Goal: Transaction & Acquisition: Purchase product/service

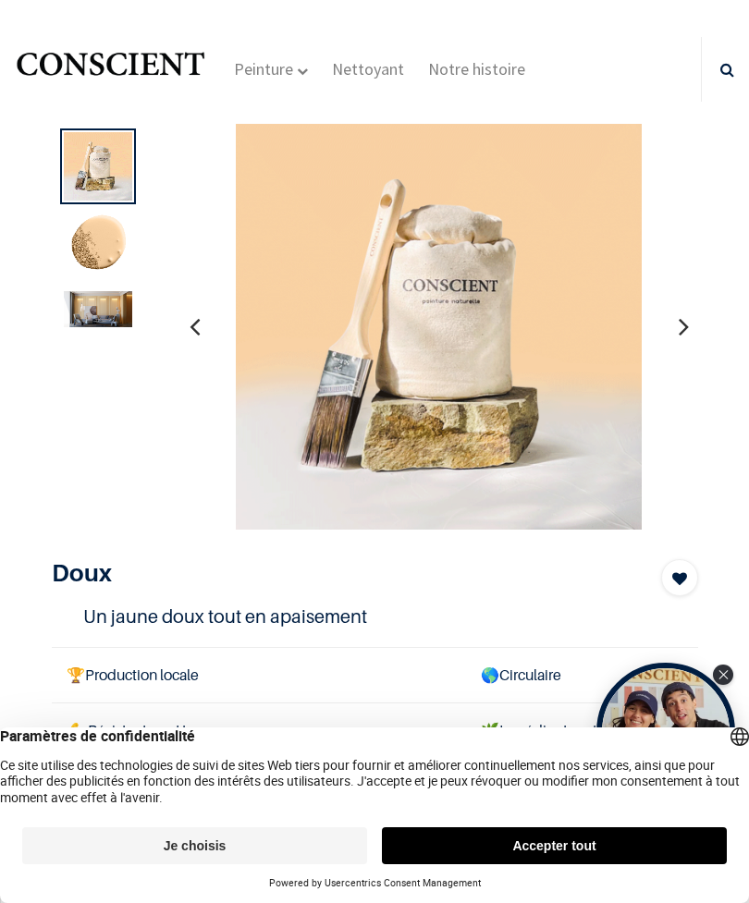
click at [678, 49] on div "Peinture Shop Inspiration new Préparation Blog" at bounding box center [462, 69] width 480 height 65
click at [192, 894] on footer "Je choisis Accepter tout Powered by Usercentrics Consent Management" at bounding box center [374, 859] width 749 height 87
click at [552, 859] on button "Accepter tout" at bounding box center [554, 845] width 345 height 37
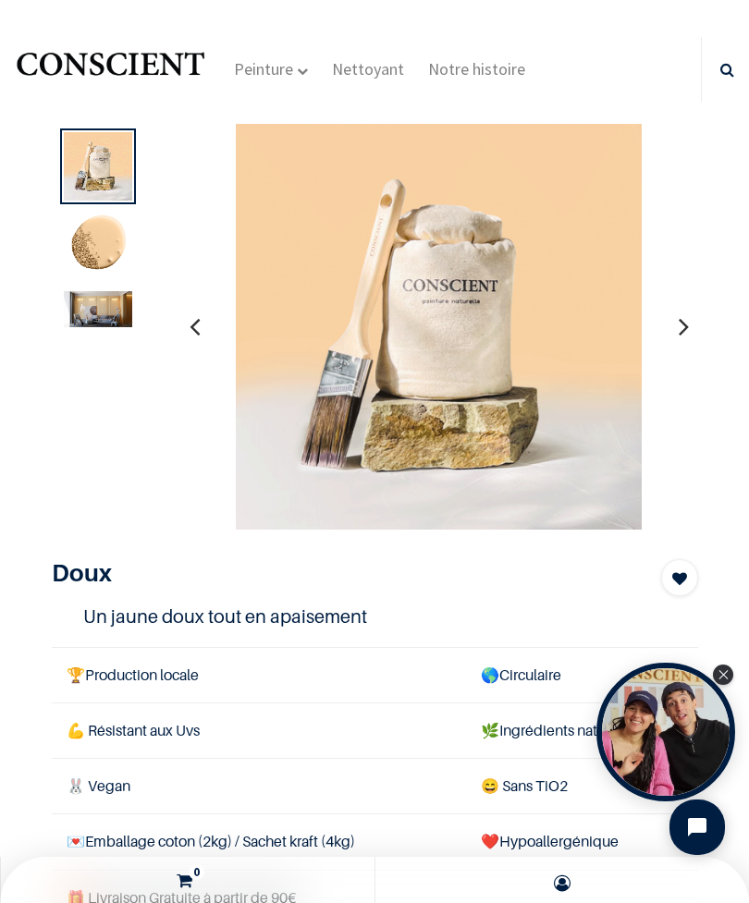
click at [724, 678] on icon "Close Tolstoy widget" at bounding box center [723, 674] width 10 height 9
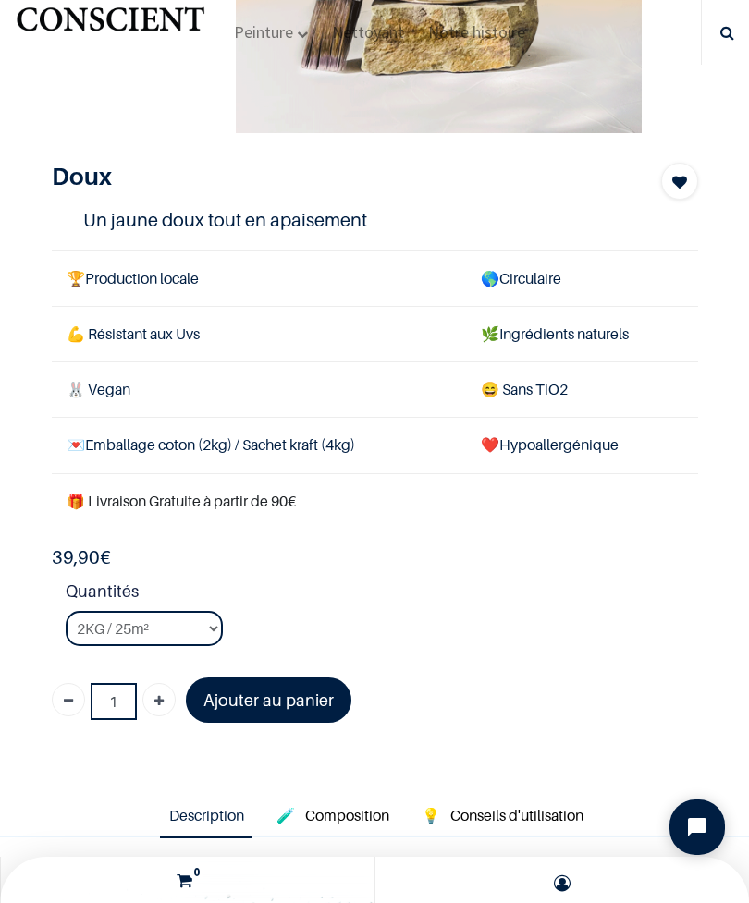
scroll to position [291, 0]
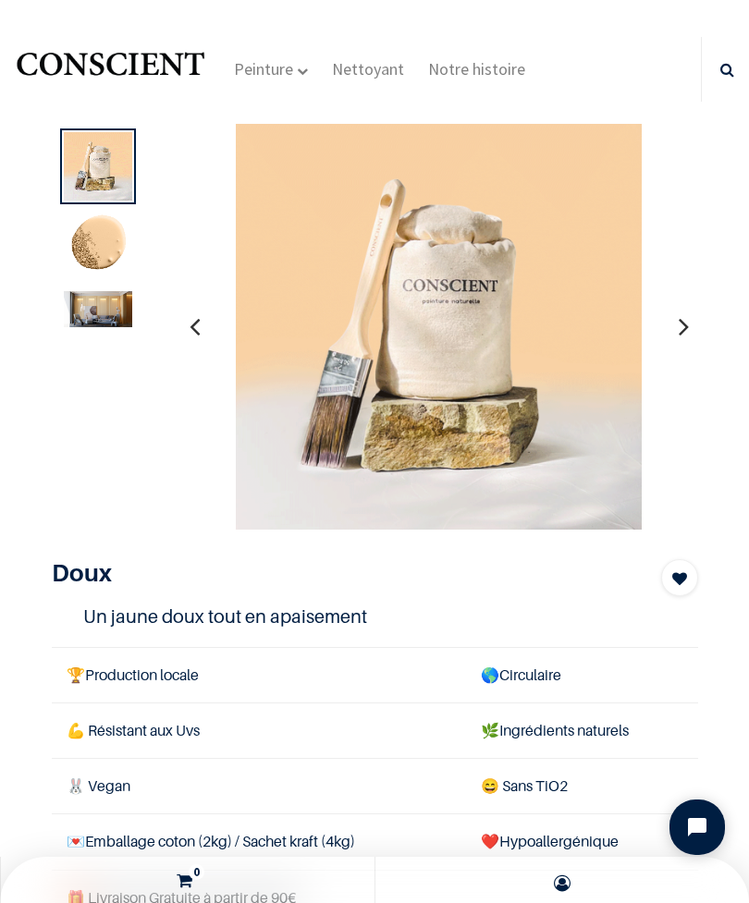
click at [683, 330] on icon "button" at bounding box center [683, 326] width 10 height 50
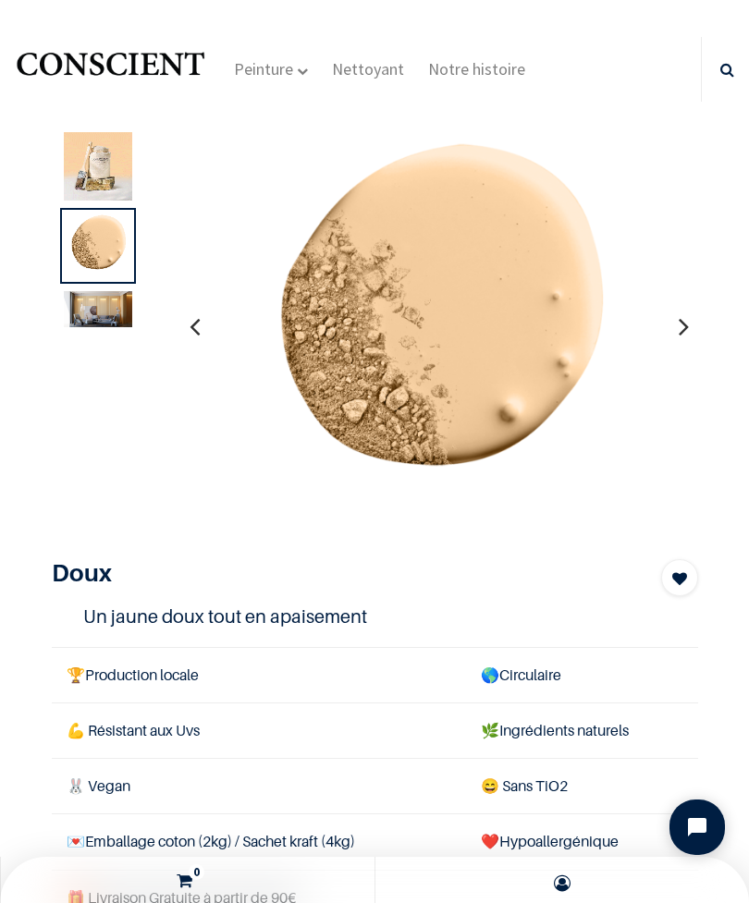
click at [721, 83] on icon at bounding box center [727, 69] width 14 height 65
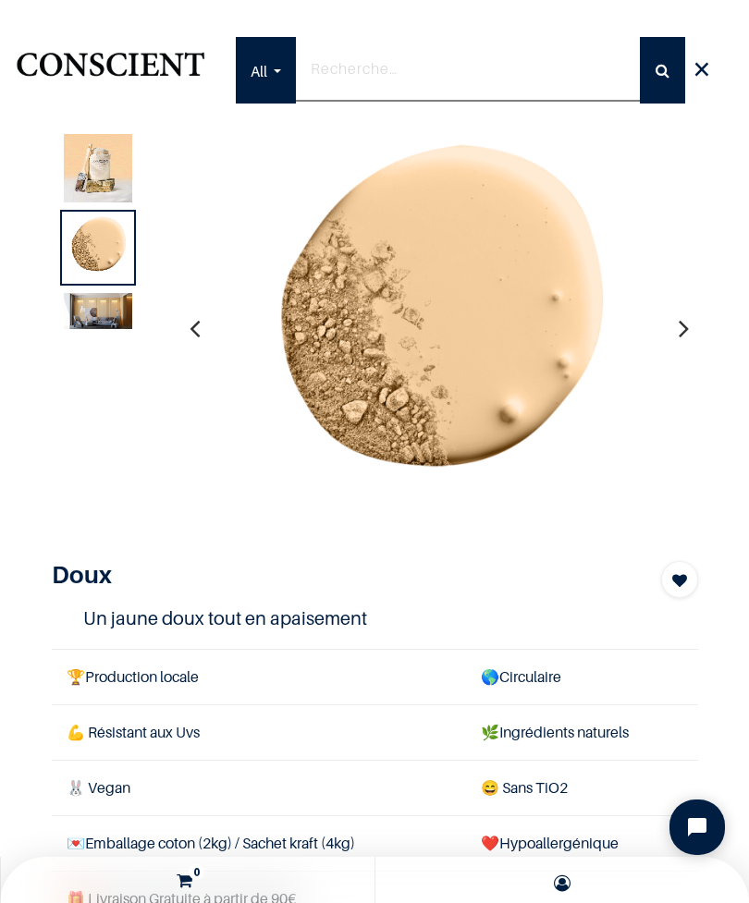
click at [203, 335] on button "button" at bounding box center [194, 328] width 29 height 68
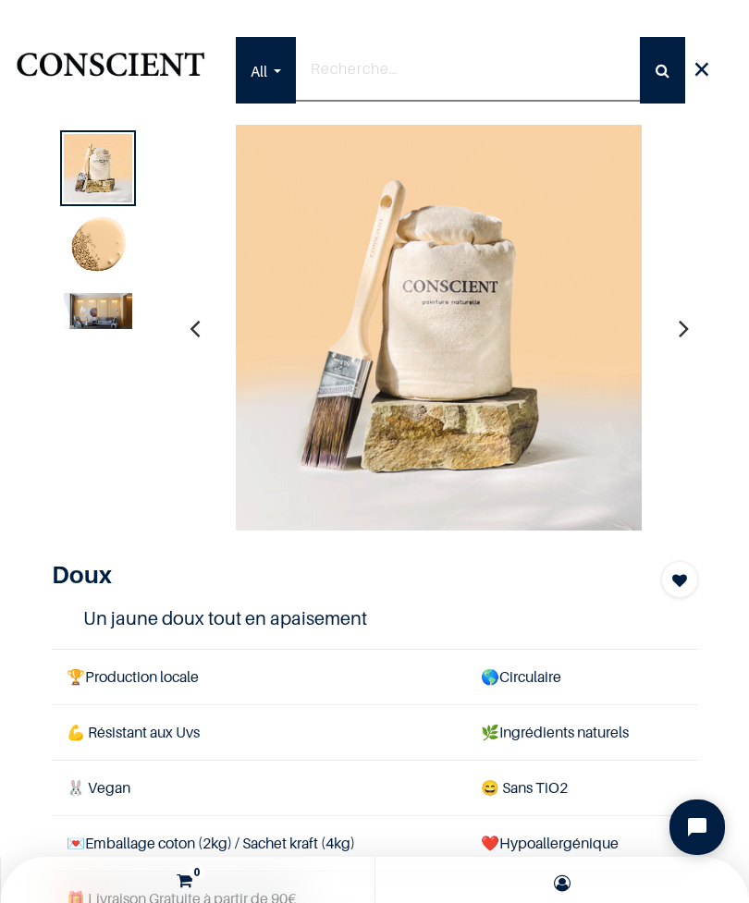
click at [175, 372] on div at bounding box center [375, 328] width 674 height 407
click at [205, 329] on button "button" at bounding box center [194, 328] width 29 height 68
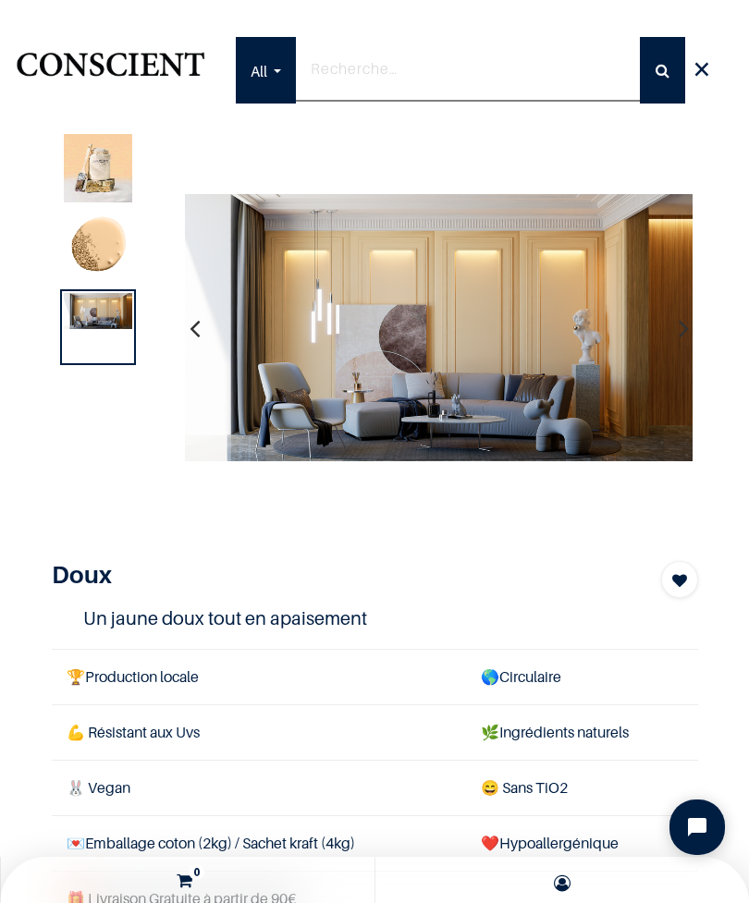
click at [197, 333] on icon "button" at bounding box center [194, 328] width 10 height 50
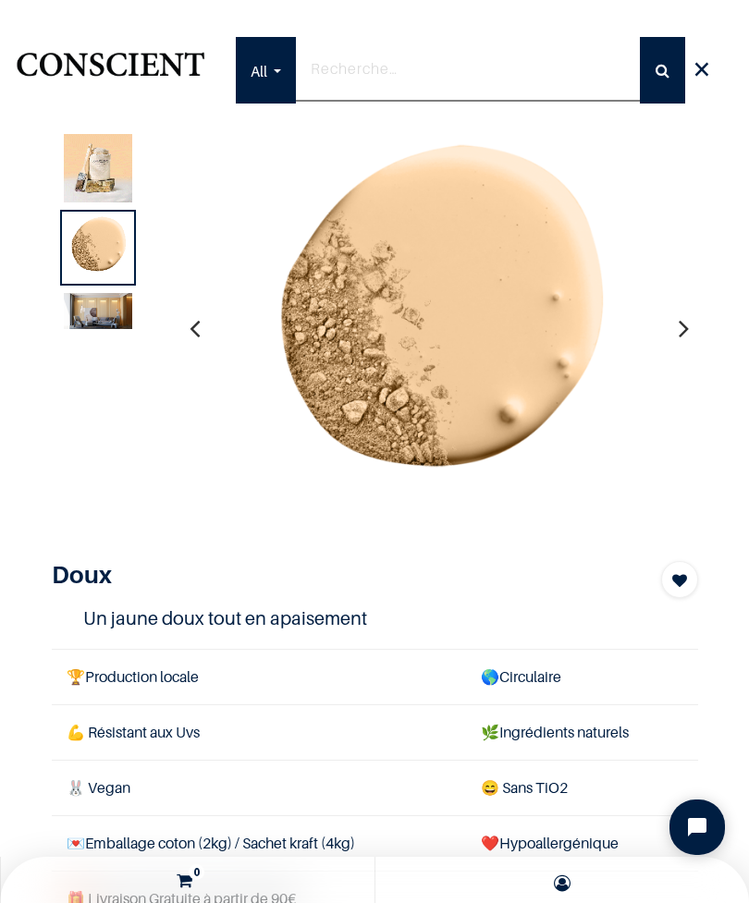
click at [707, 79] on icon at bounding box center [701, 70] width 18 height 37
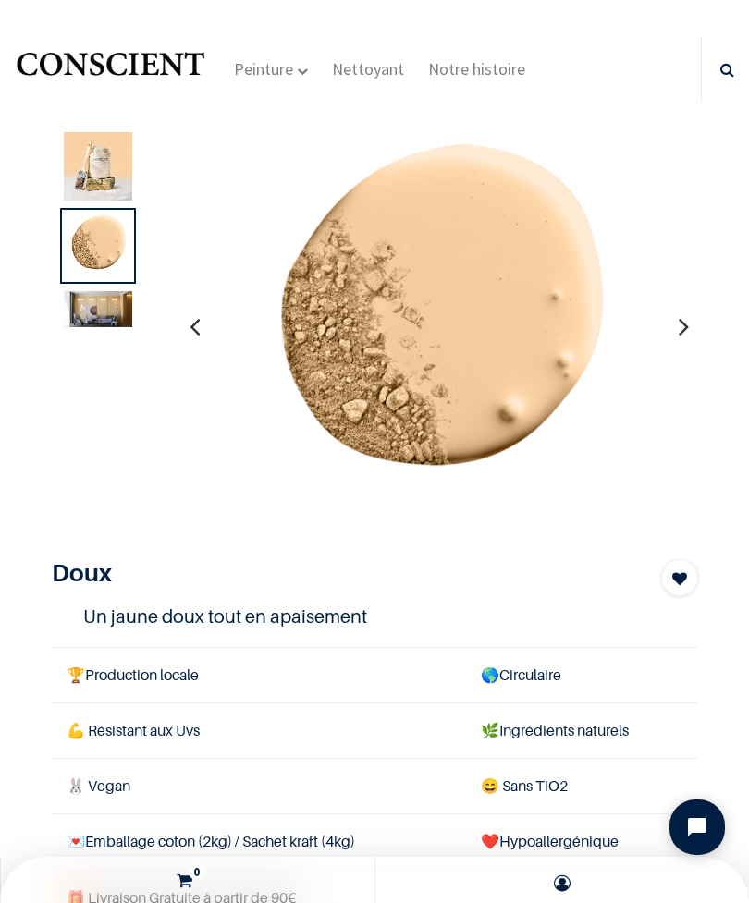
click at [697, 77] on div "Peinture Shop Inspiration new Préparation Blog" at bounding box center [462, 69] width 480 height 65
click at [708, 83] on link at bounding box center [725, 69] width 40 height 65
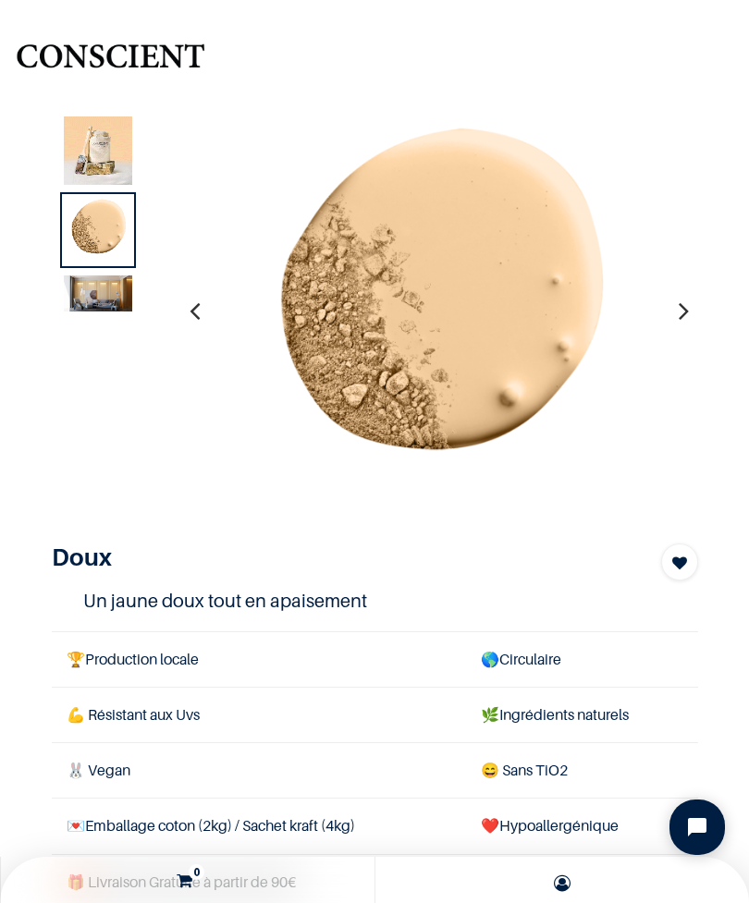
scroll to position [4, 0]
